Goal: Information Seeking & Learning: Understand process/instructions

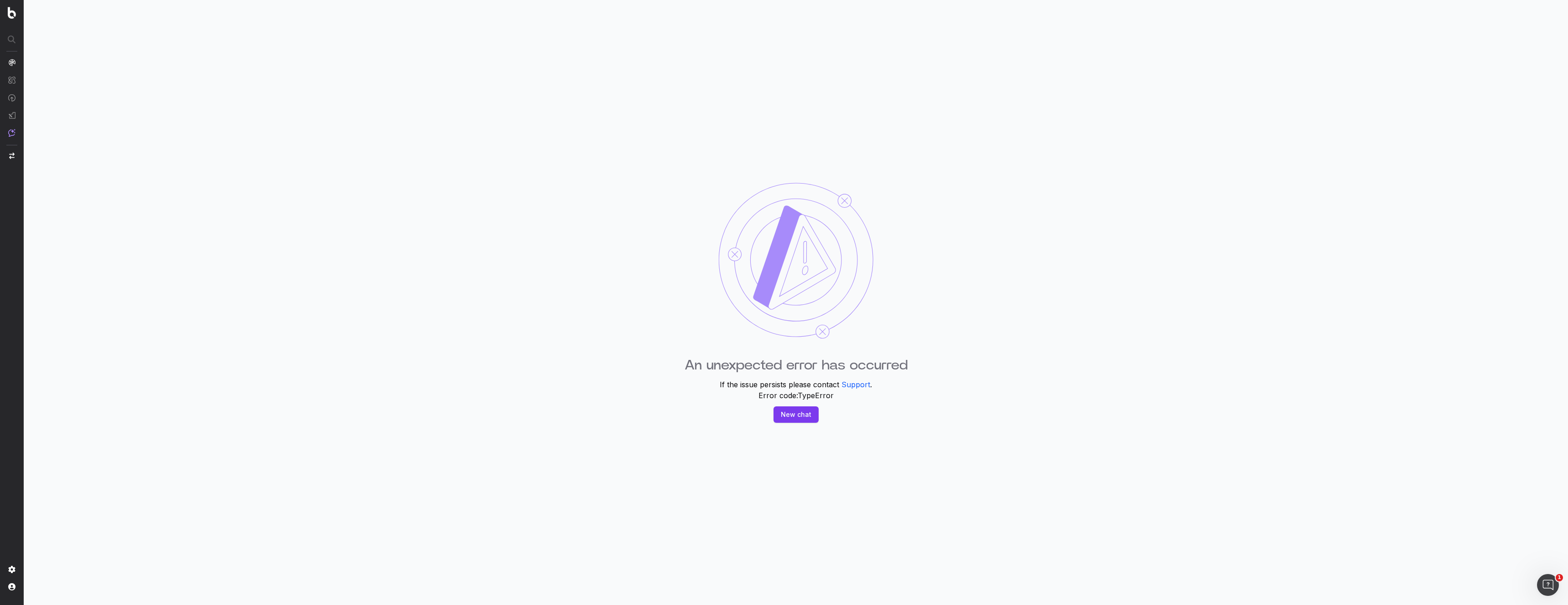
drag, startPoint x: 106, startPoint y: 88, endPoint x: 34, endPoint y: 13, distance: 104.0
click at [92, 75] on div "An unexpected error has occurred If the issue persists please contact Support .…" at bounding box center [796, 302] width 1544 height 605
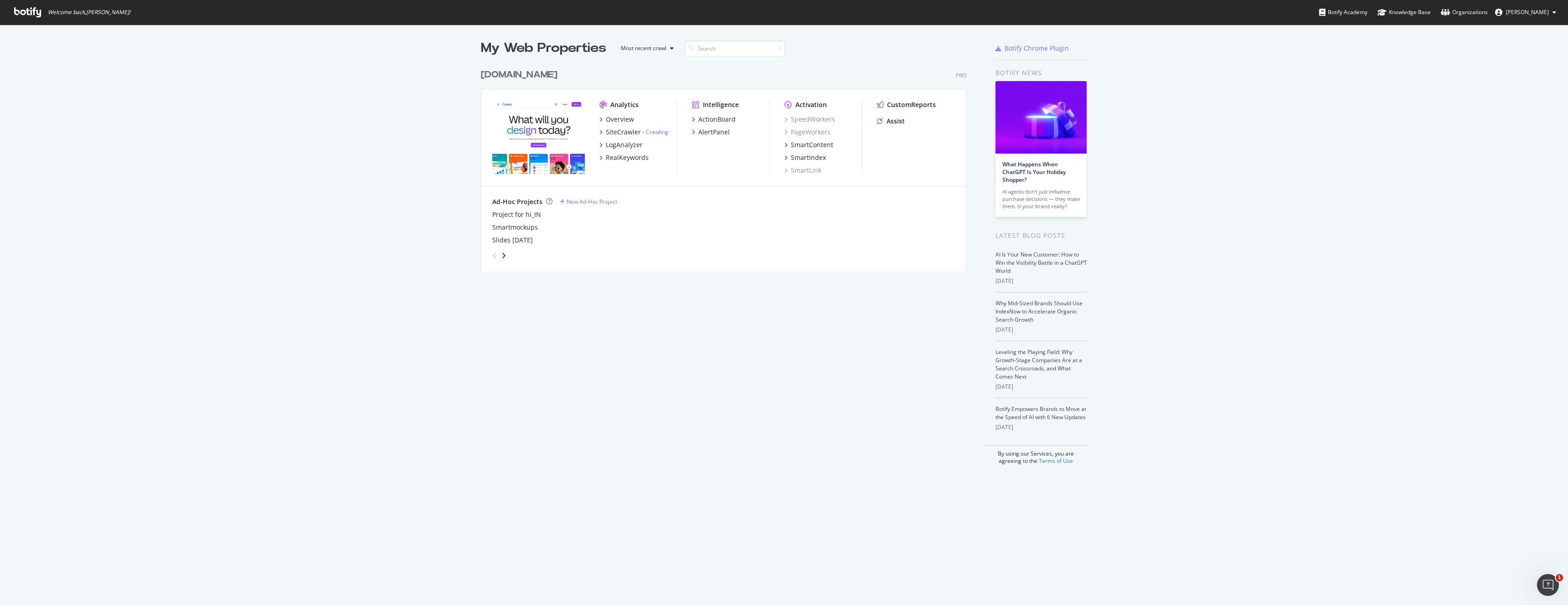
drag, startPoint x: 1335, startPoint y: 223, endPoint x: 1544, endPoint y: 102, distance: 241.5
click at [1348, 224] on div "My Web Properties Most recent crawl canva.com Pro Analytics Overview SiteCrawle…" at bounding box center [784, 252] width 1568 height 455
click at [902, 124] on div "Assist" at bounding box center [895, 122] width 18 height 9
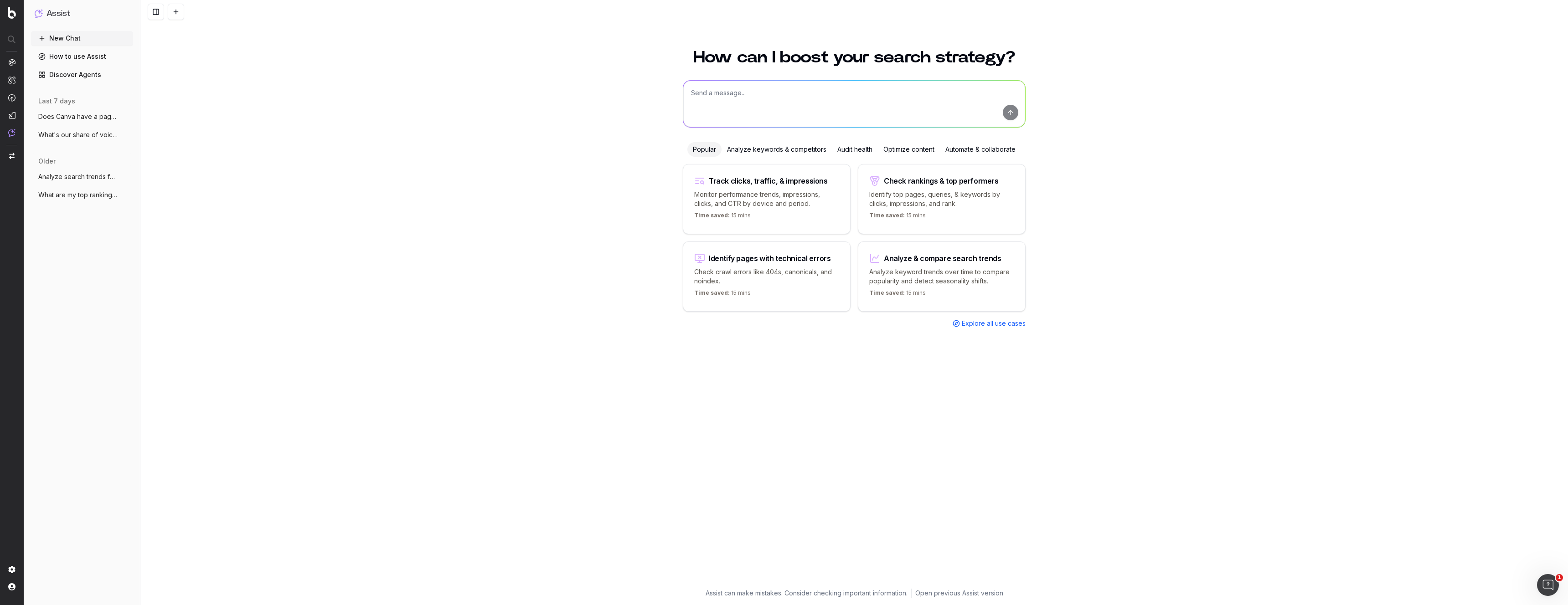
click at [84, 119] on span "Does Canva have a page exist and rank fo" at bounding box center [78, 117] width 81 height 9
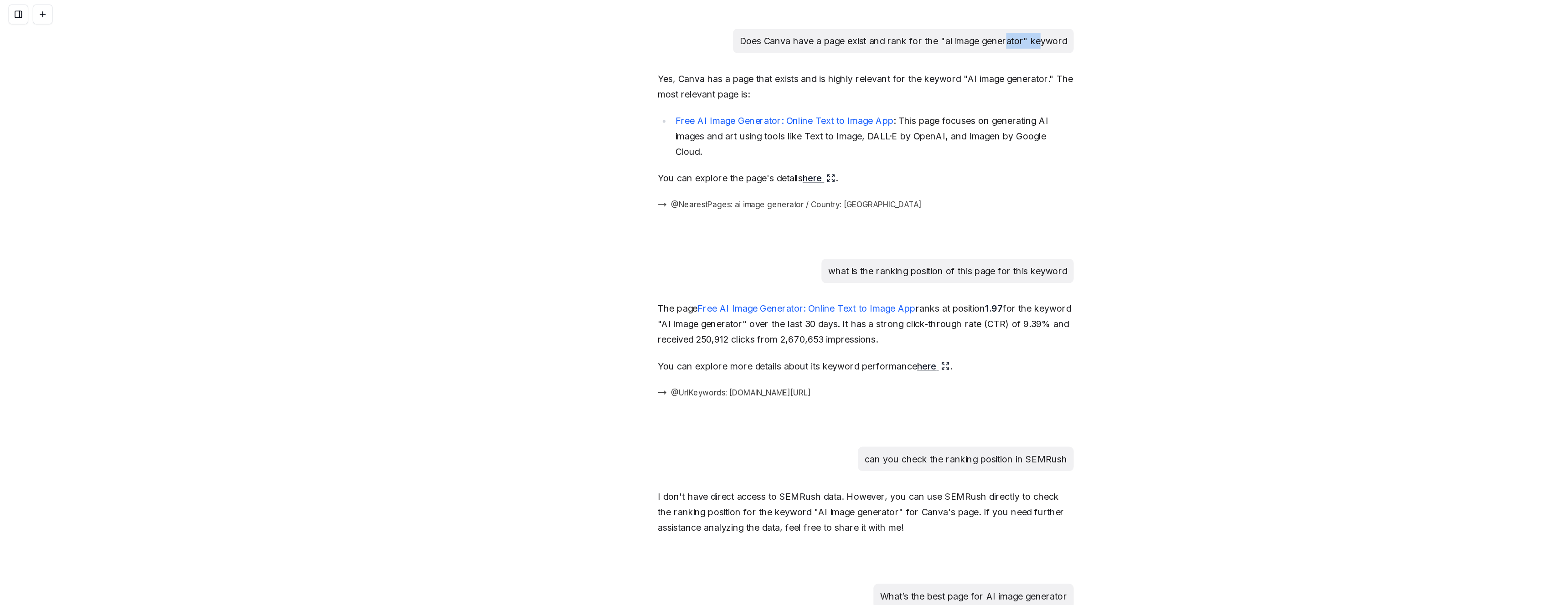
drag, startPoint x: 972, startPoint y: 35, endPoint x: 1061, endPoint y: 40, distance: 89.1
click at [1000, 36] on p "Does Canva have a page exist and rank for the "ai image generator" keyword" at bounding box center [884, 34] width 270 height 13
drag, startPoint x: 940, startPoint y: 130, endPoint x: 858, endPoint y: 134, distance: 82.1
click at [937, 141] on p "You can explore the page's details here ." at bounding box center [854, 147] width 343 height 13
click at [813, 141] on link "here" at bounding box center [816, 147] width 27 height 13
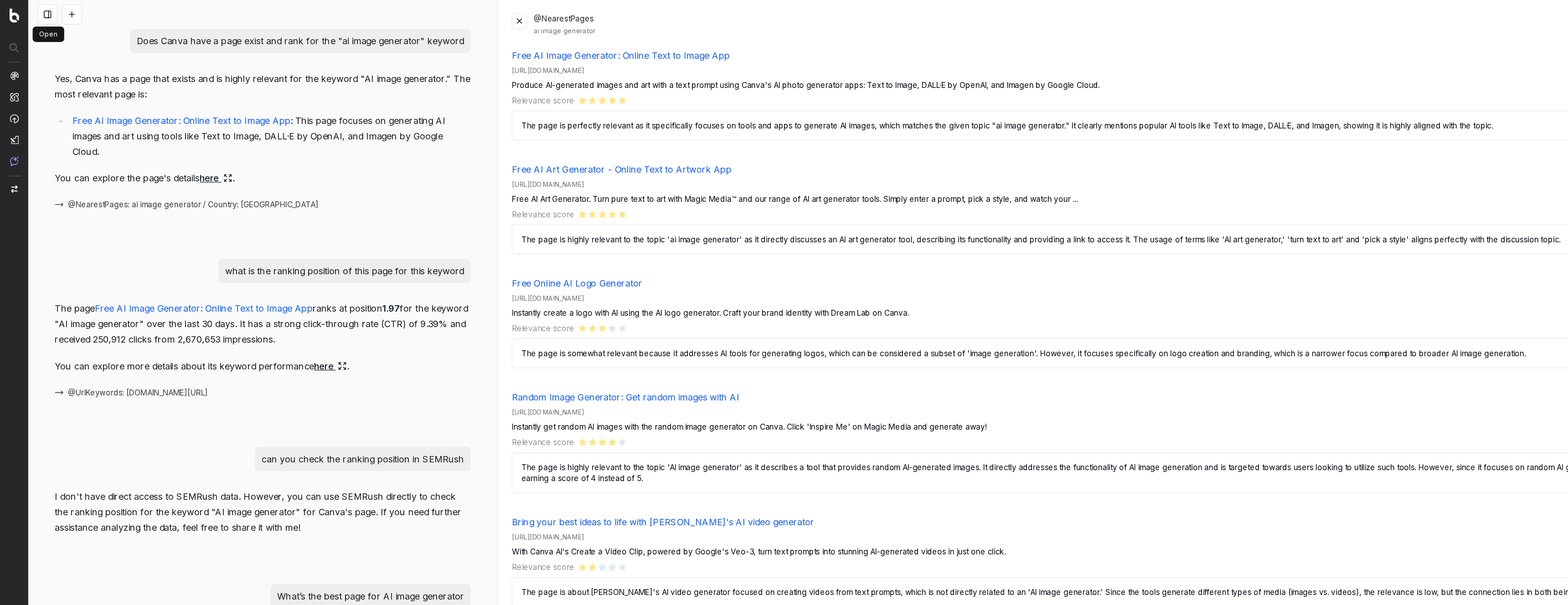
click at [40, 16] on button at bounding box center [39, 12] width 17 height 17
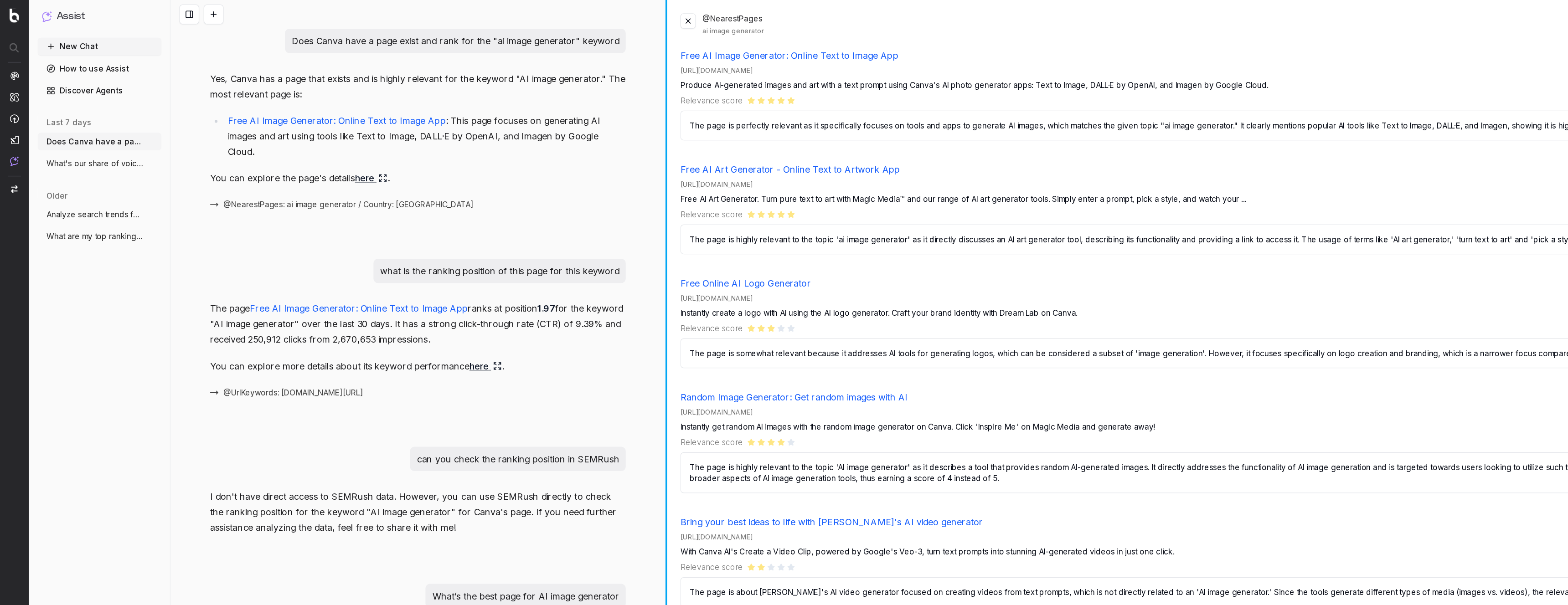
click at [548, 167] on div at bounding box center [549, 302] width 2 height 605
click at [565, 19] on button at bounding box center [567, 17] width 13 height 13
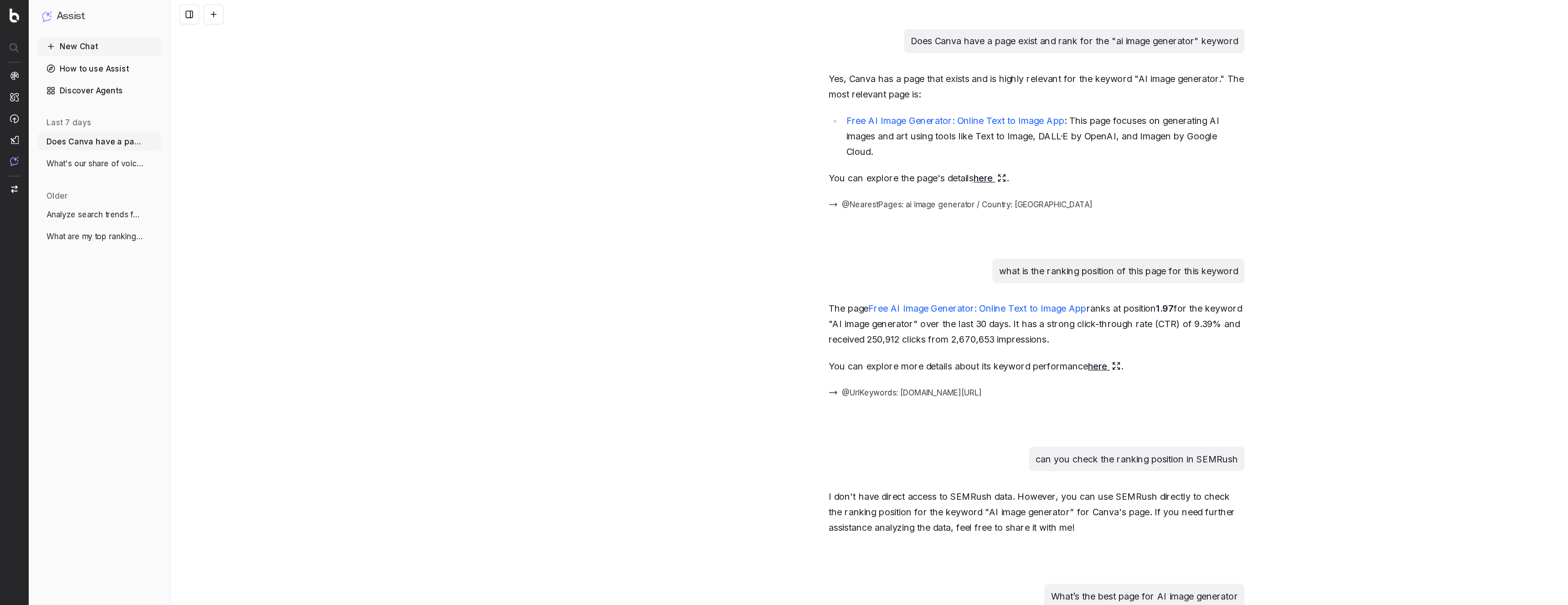
click at [97, 56] on link "How to use Assist" at bounding box center [81, 56] width 102 height 14
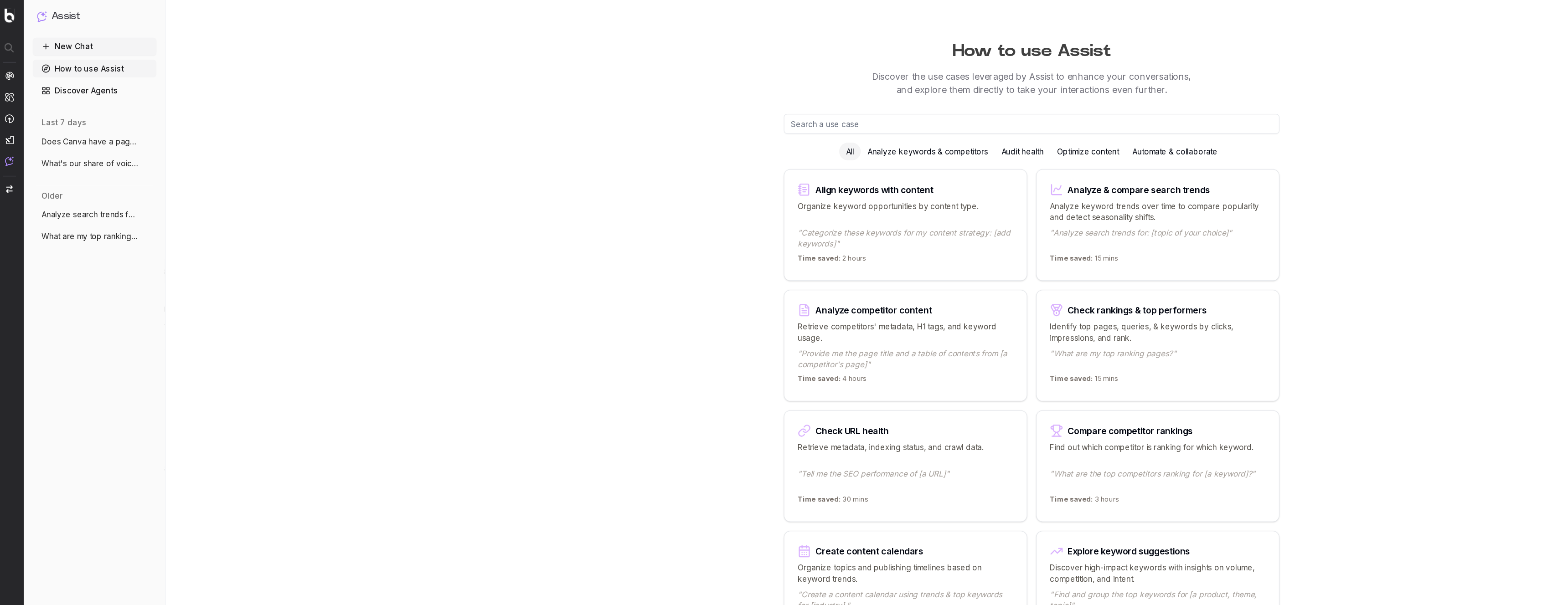
click at [773, 126] on div "Analyze keywords & competitors" at bounding box center [769, 125] width 111 height 14
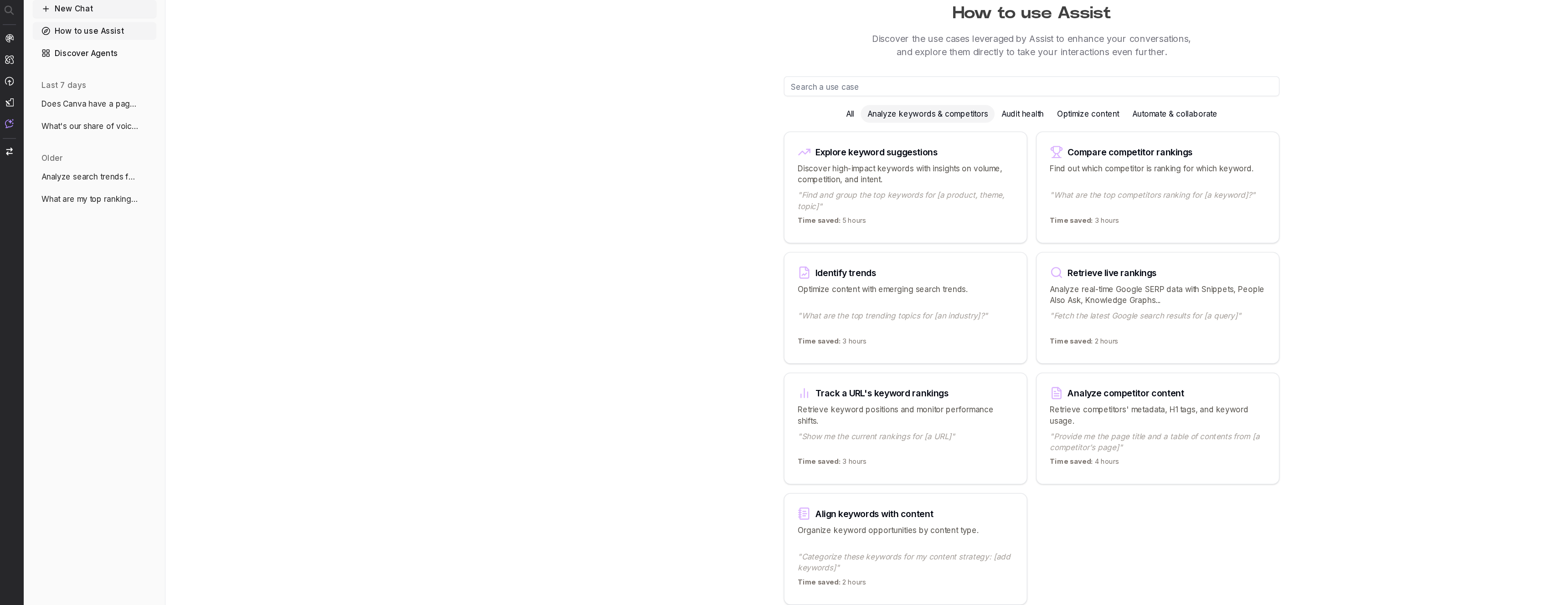
click at [527, 217] on div "How to use Assist Discover the use cases leveraged by Assist to enhance your co…" at bounding box center [854, 302] width 700 height 605
click at [701, 125] on div "All" at bounding box center [704, 125] width 17 height 14
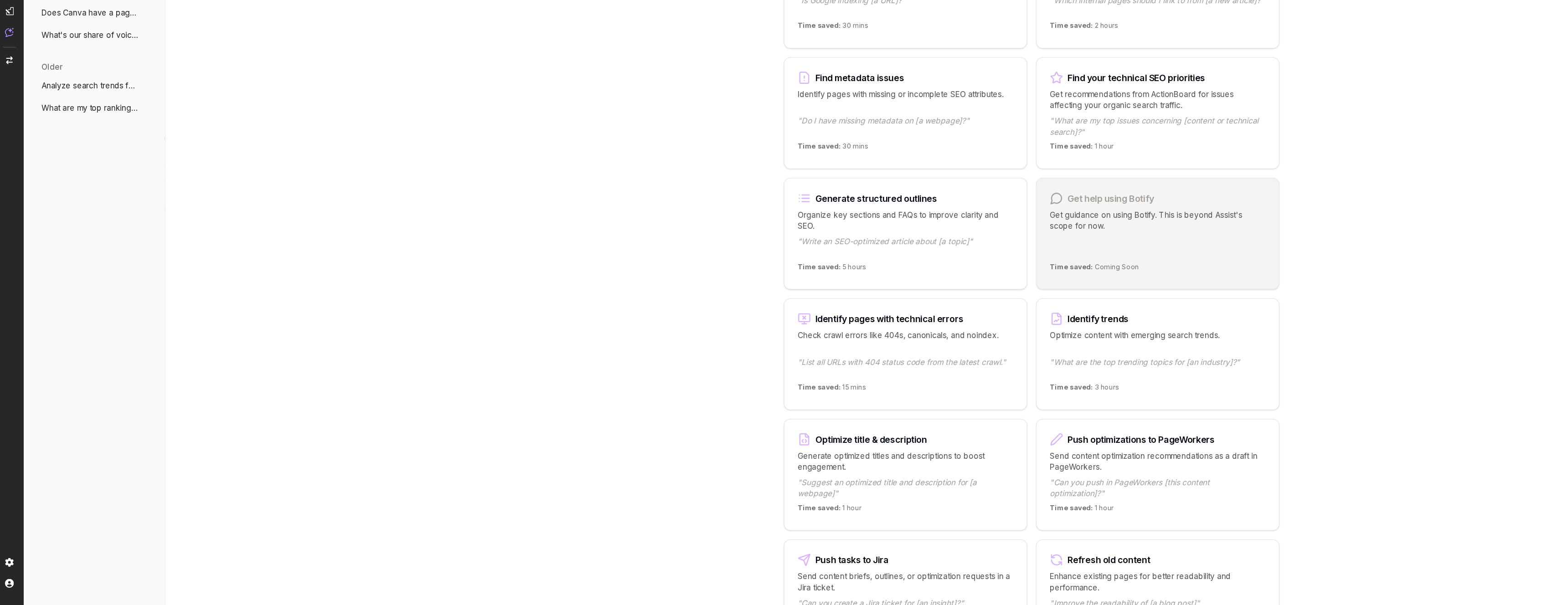
scroll to position [585, 0]
click at [491, 457] on div "How to use Assist Discover the use cases leveraged by Assist to enhance your co…" at bounding box center [854, 145] width 1427 height 1460
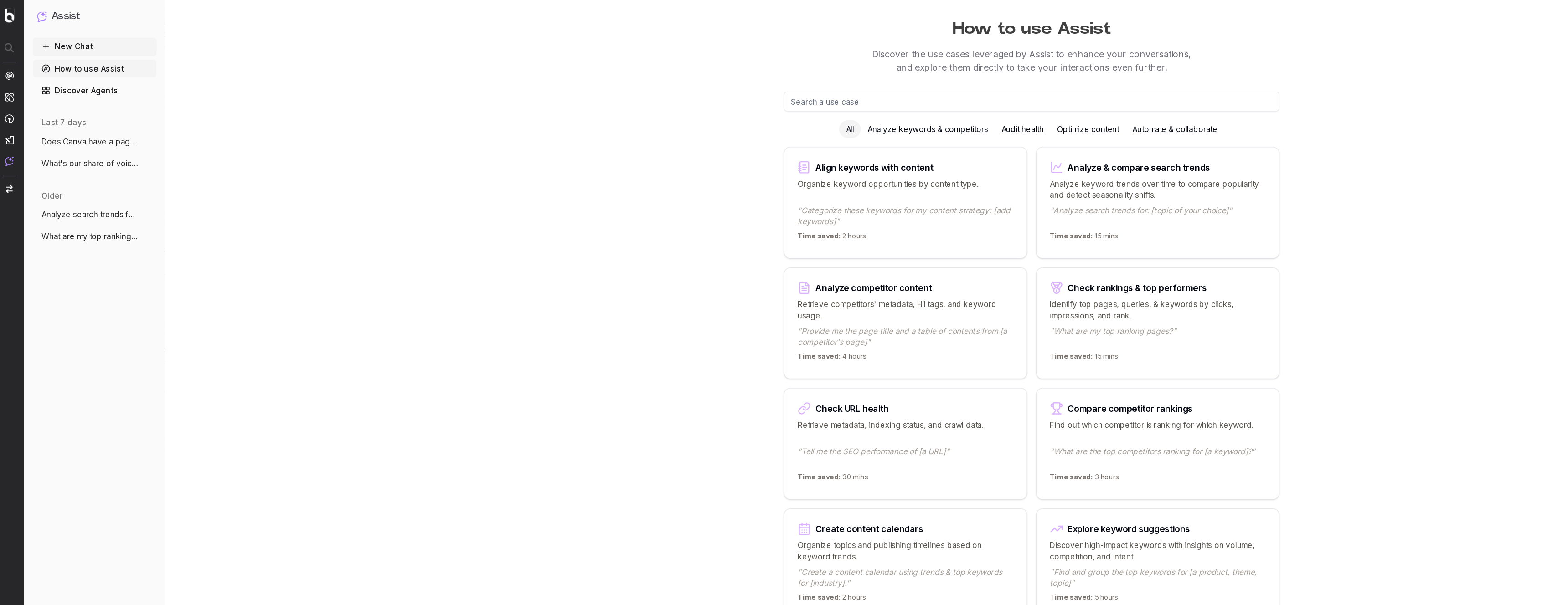
scroll to position [0, 0]
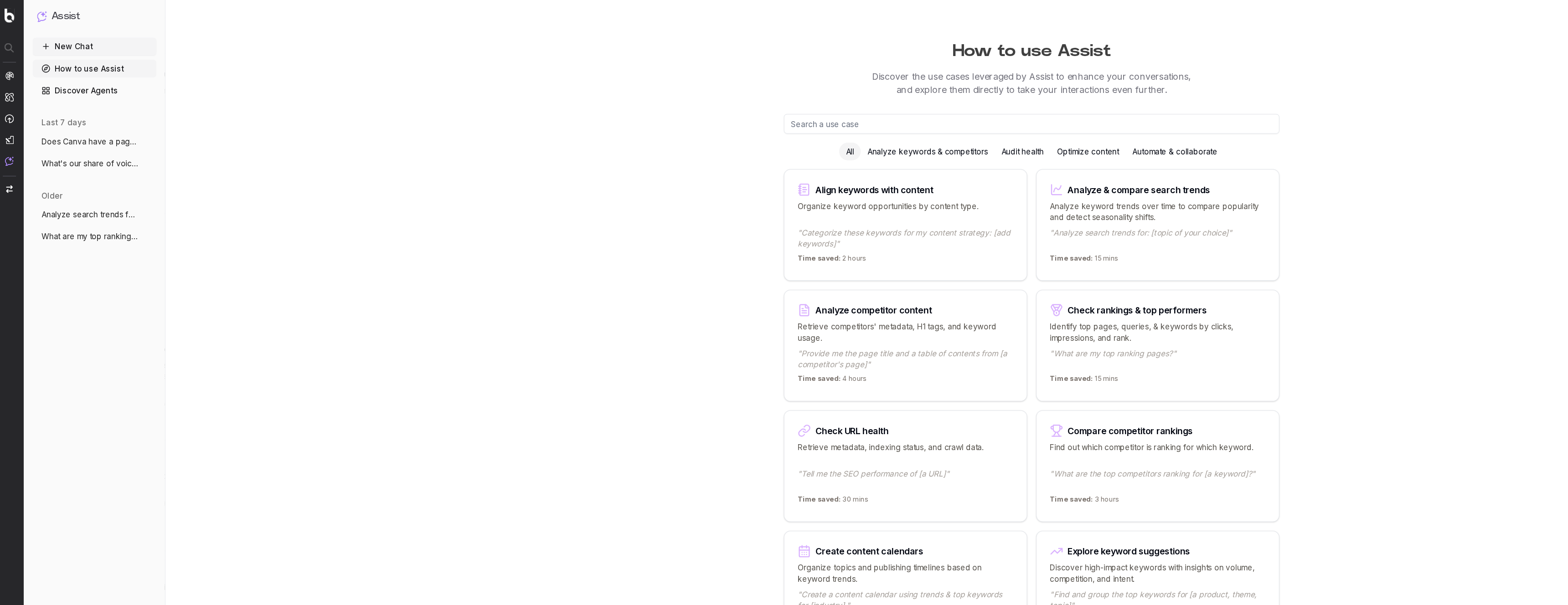
click at [91, 115] on span "Does Canva have a page exist and rank fo" at bounding box center [78, 117] width 81 height 9
click at [61, 120] on span "Does Canva have a page exist and rank fo" at bounding box center [78, 117] width 81 height 9
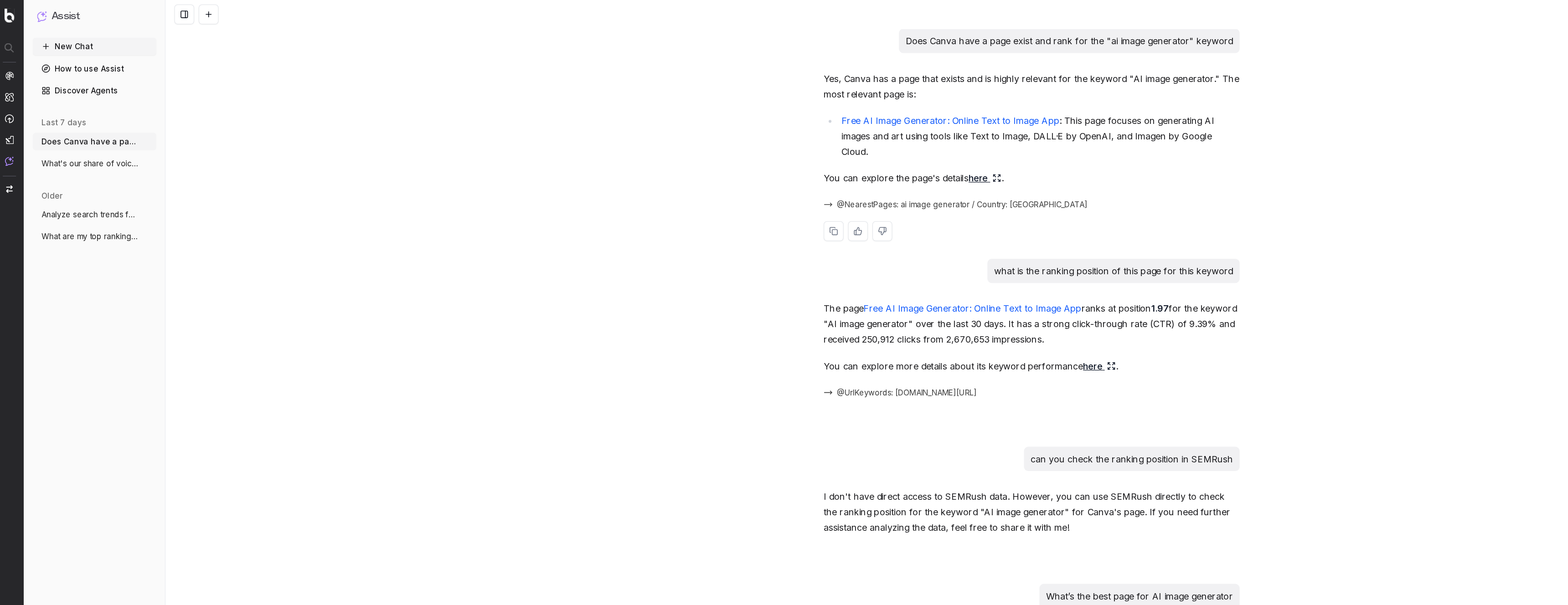
click at [807, 141] on link "here" at bounding box center [816, 147] width 27 height 13
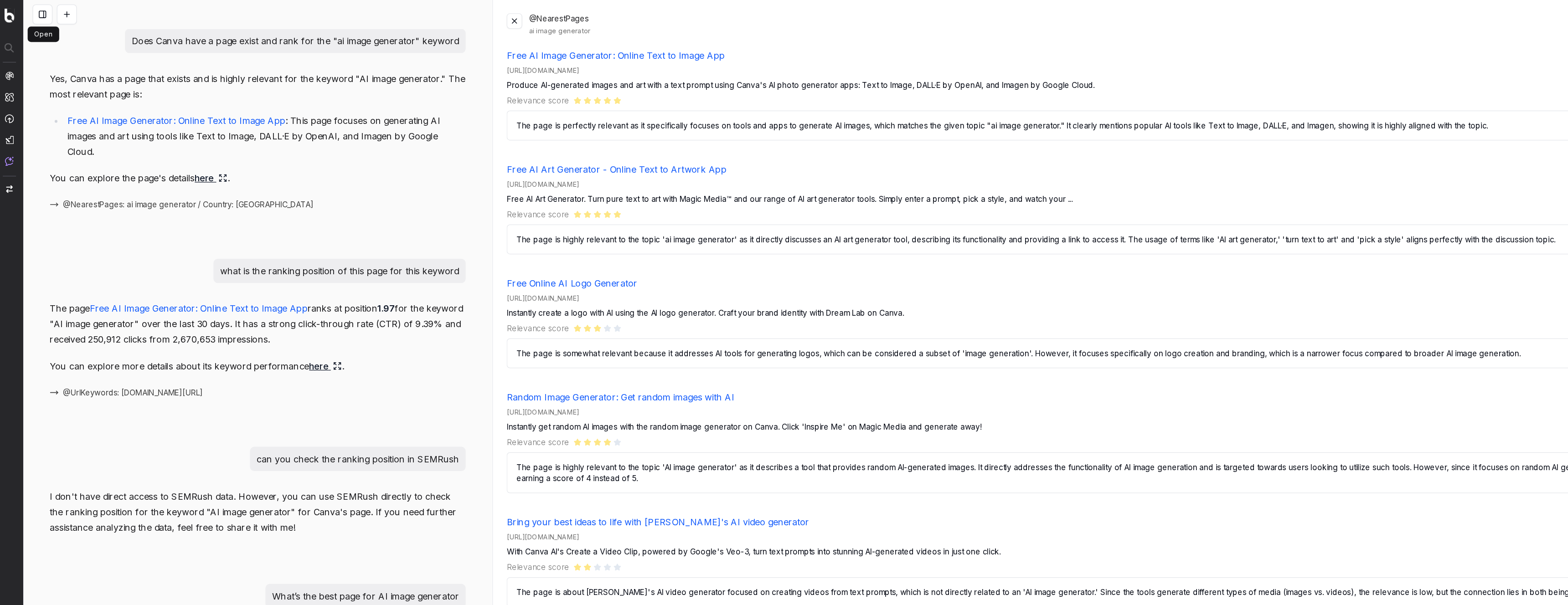
click at [37, 14] on button at bounding box center [39, 12] width 17 height 17
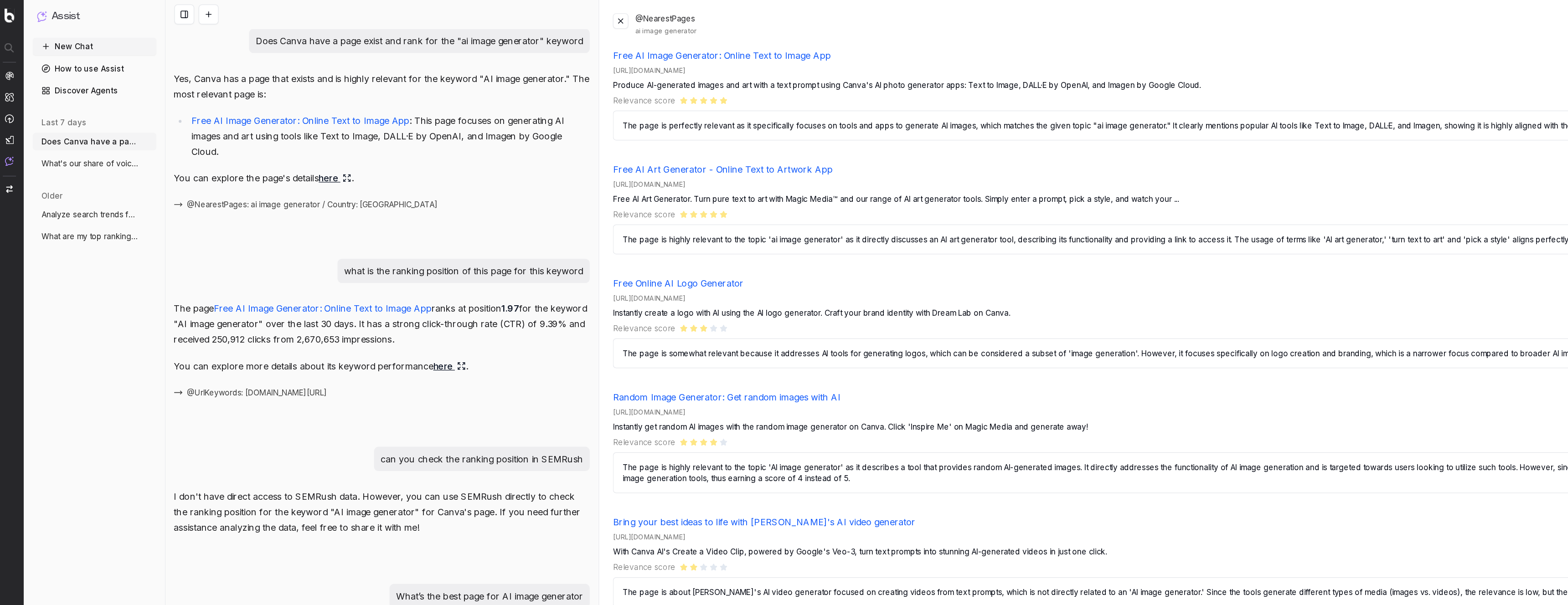
click at [76, 60] on link "How to use Assist" at bounding box center [81, 56] width 102 height 14
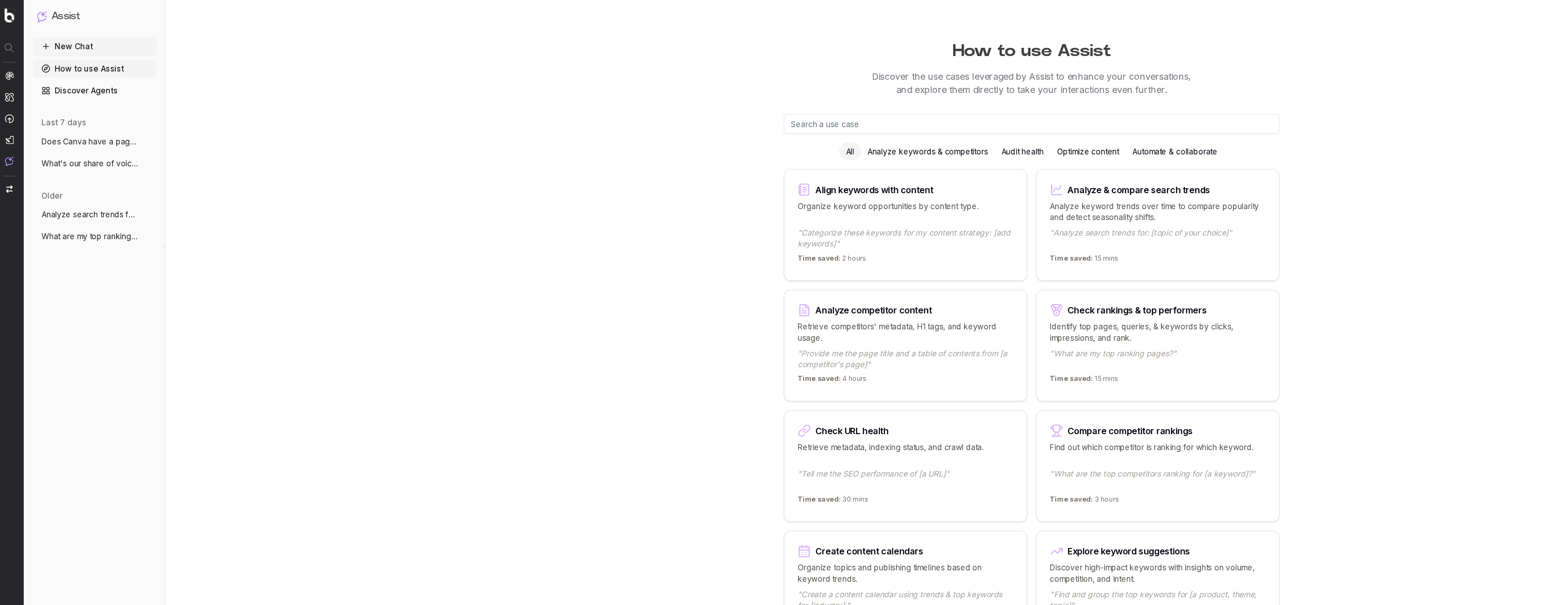
click at [748, 119] on div "Analyze keywords & competitors" at bounding box center [769, 125] width 111 height 14
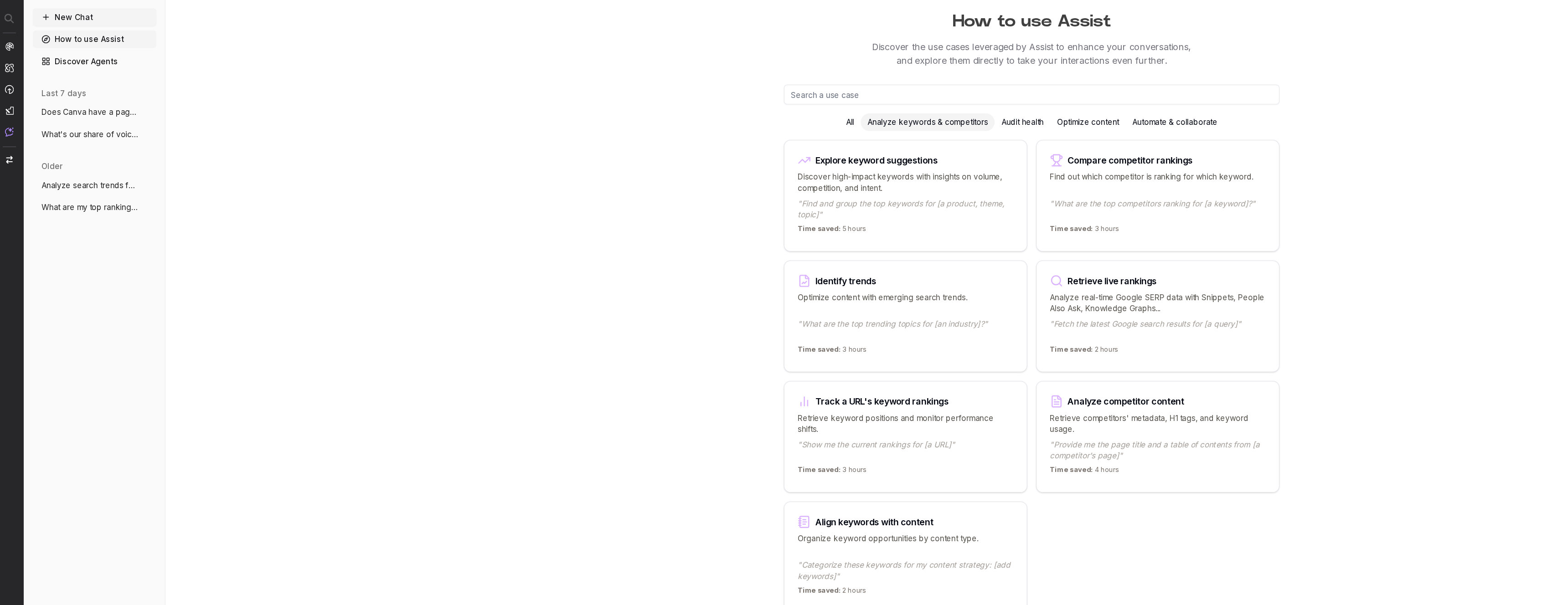
click at [831, 126] on div "Audit health" at bounding box center [846, 125] width 46 height 14
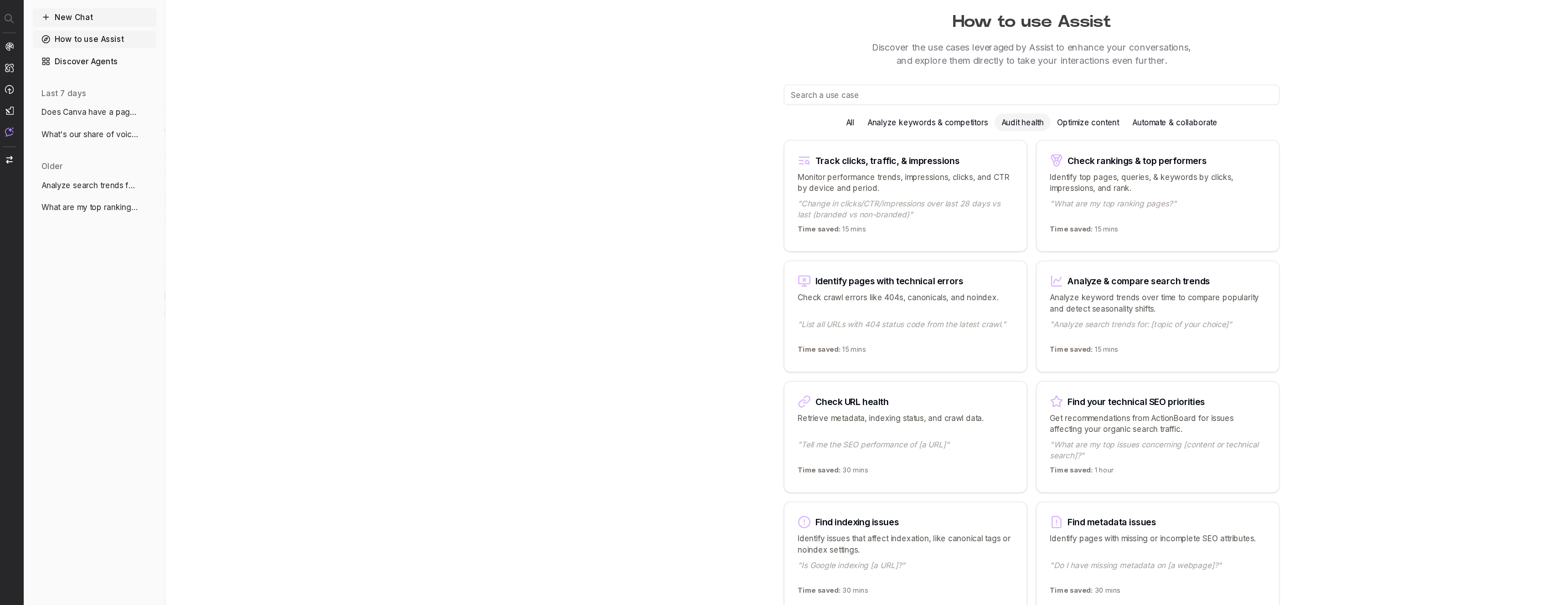
click at [1113, 205] on div "How to use Assist Discover the use cases leveraged by Assist to enhance your co…" at bounding box center [854, 333] width 700 height 665
drag, startPoint x: 763, startPoint y: 127, endPoint x: 685, endPoint y: 116, distance: 78.8
click at [763, 127] on div "Analyze keywords & competitors" at bounding box center [769, 125] width 111 height 14
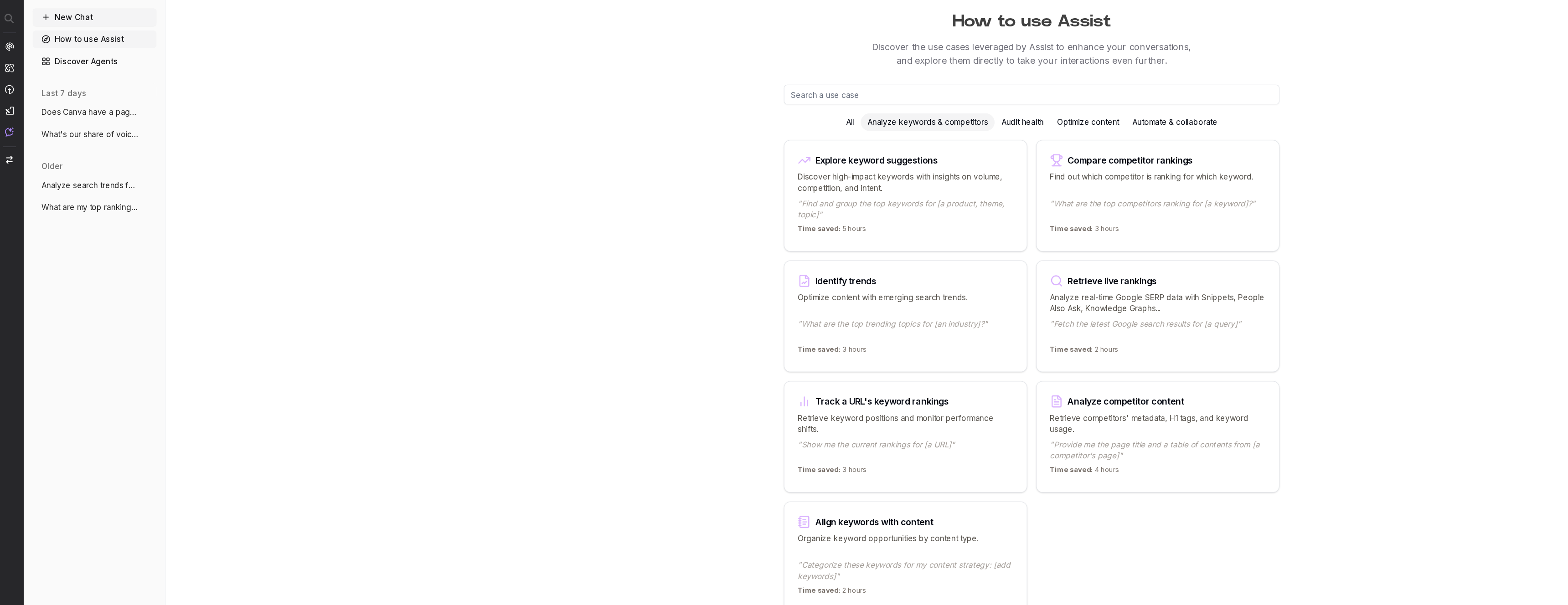
click at [703, 123] on div "All" at bounding box center [704, 125] width 17 height 14
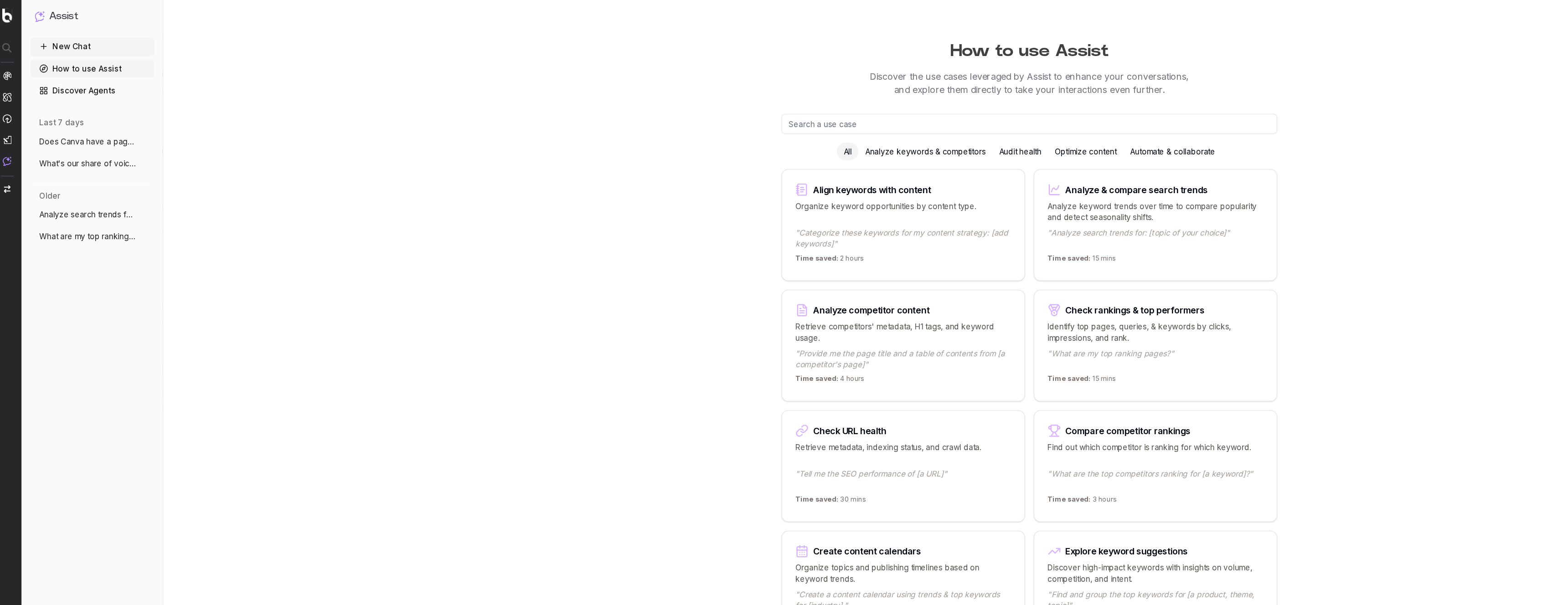
click at [845, 127] on div "Audit health" at bounding box center [846, 125] width 46 height 14
click at [899, 118] on div "Optimize content" at bounding box center [900, 125] width 62 height 14
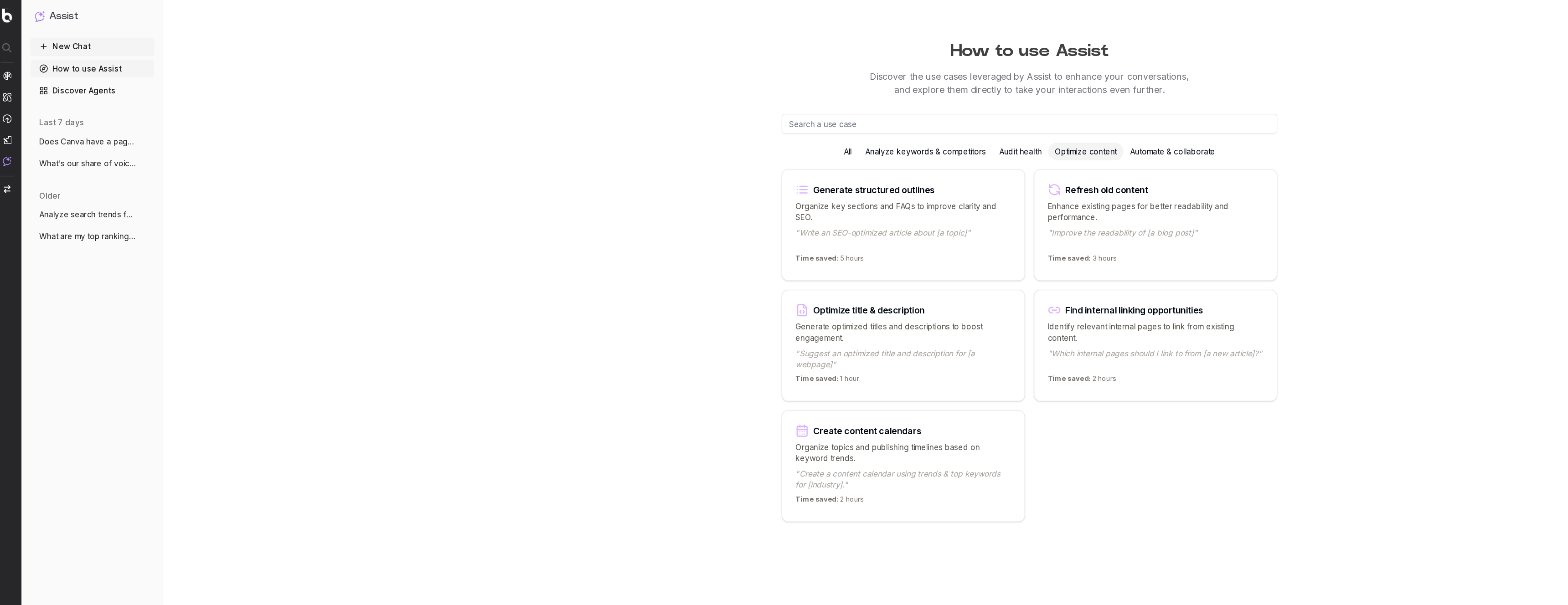
click at [679, 165] on p "Organize key sections and FAQs to improve clarity and SEO." at bounding box center [750, 174] width 178 height 18
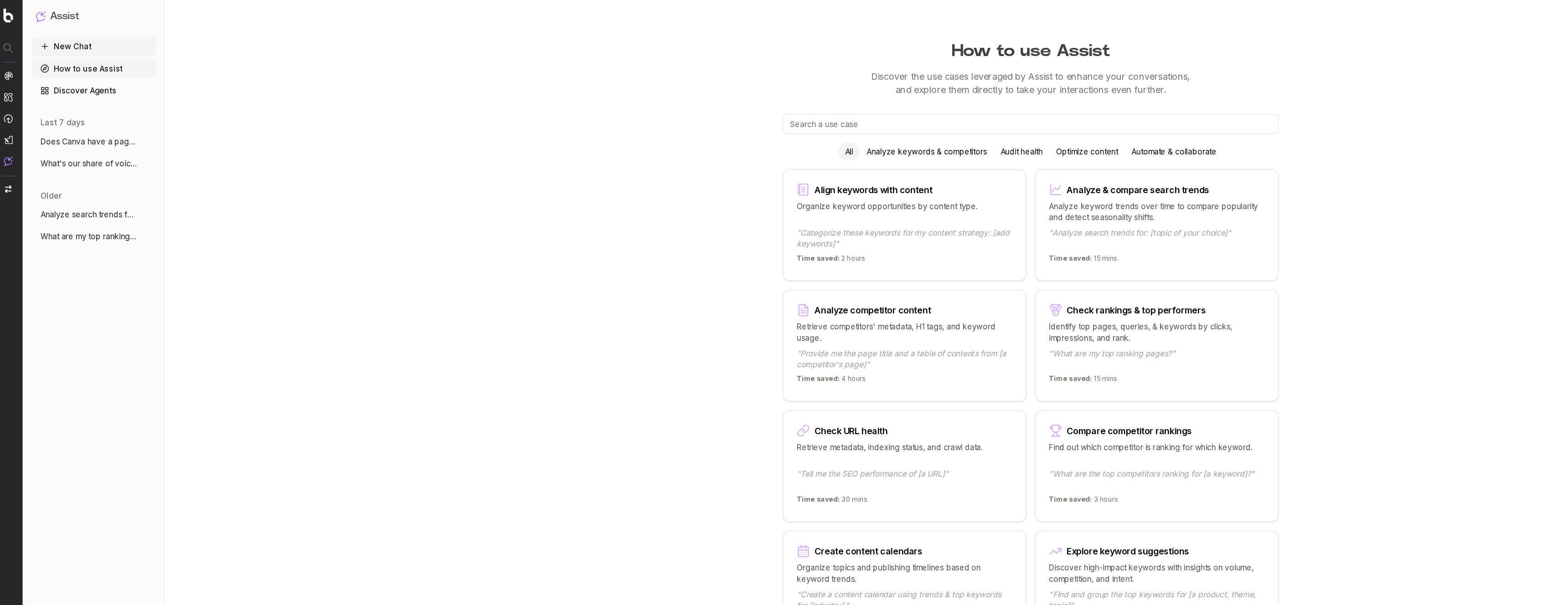
click at [970, 130] on div "Automate & collaborate" at bounding box center [972, 125] width 81 height 14
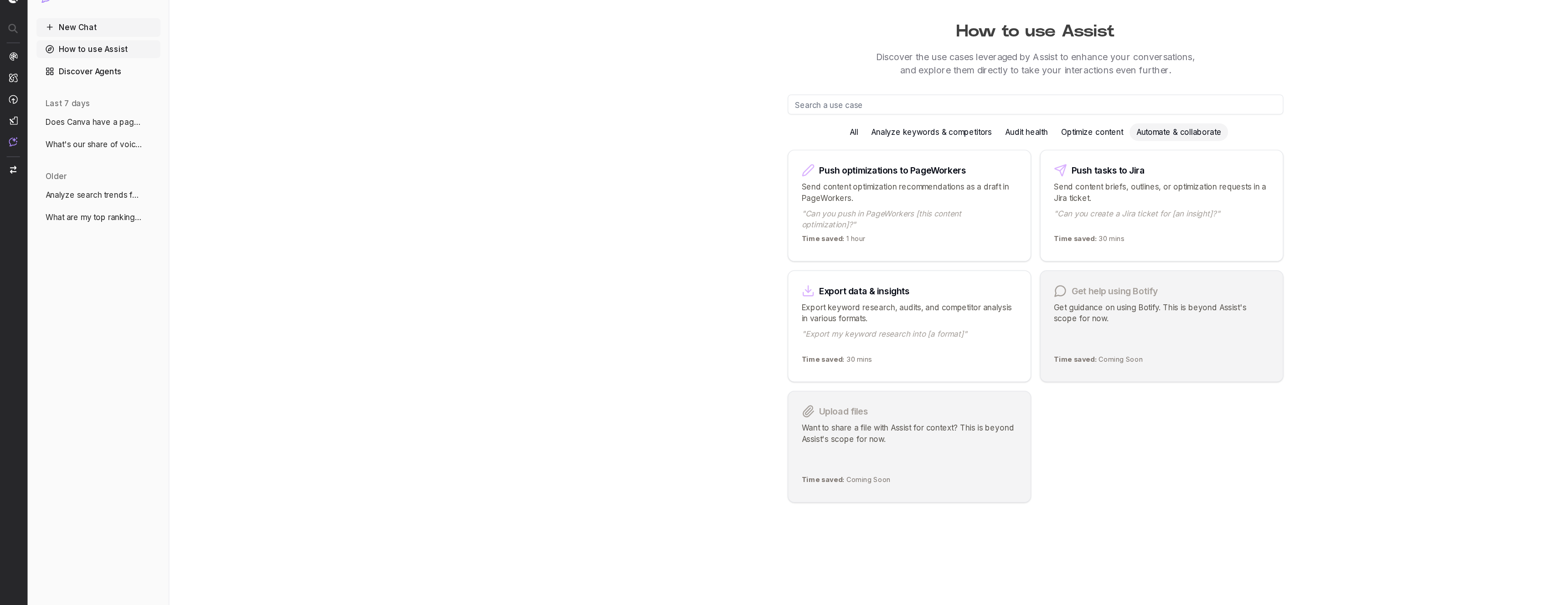
click at [1055, 349] on div "Push optimizations to PageWorkers Send content optimization recommendations as …" at bounding box center [854, 284] width 409 height 291
click at [1239, 247] on div "How to use Assist Discover the use cases leveraged by Assist to enhance your co…" at bounding box center [854, 302] width 1427 height 605
